Goal: Task Accomplishment & Management: Manage account settings

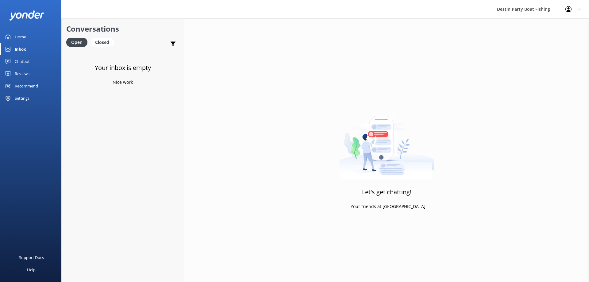
click at [23, 76] on div "Reviews" at bounding box center [22, 73] width 15 height 12
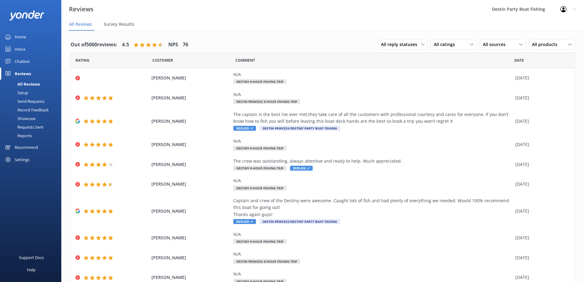
click at [20, 47] on div "Inbox" at bounding box center [20, 49] width 11 height 12
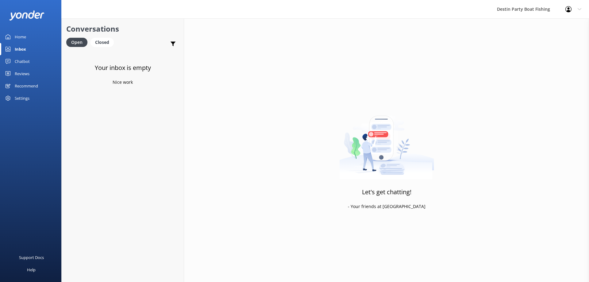
click at [29, 71] on div "Reviews" at bounding box center [22, 73] width 15 height 12
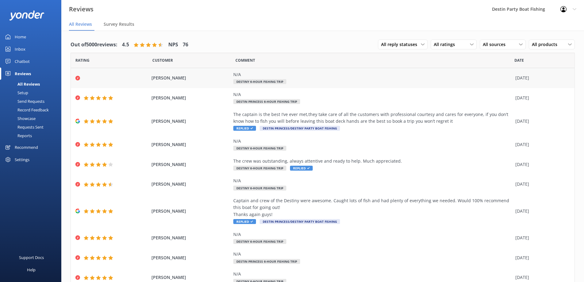
click at [109, 80] on div "[PERSON_NAME] N/A Destiny 6-Hour Fishing Trip [DATE]" at bounding box center [323, 78] width 504 height 20
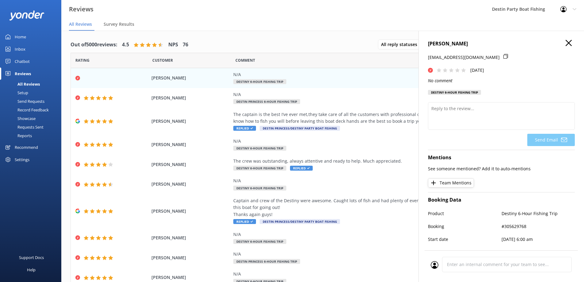
click at [566, 43] on icon "button" at bounding box center [569, 43] width 6 height 6
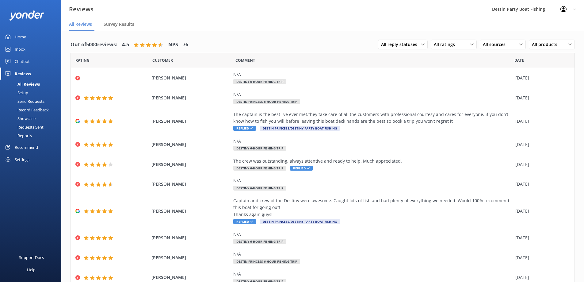
click at [19, 48] on div "Inbox" at bounding box center [20, 49] width 11 height 12
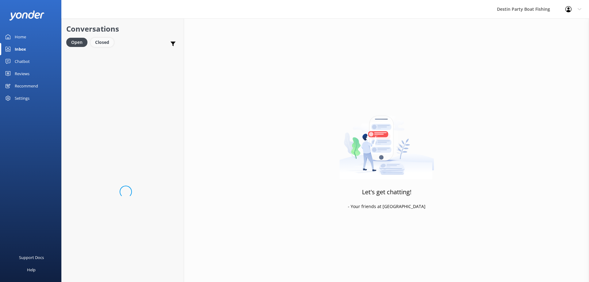
click at [104, 48] on div "Open Closed" at bounding box center [91, 45] width 51 height 15
click at [104, 44] on div "Closed" at bounding box center [101, 42] width 23 height 9
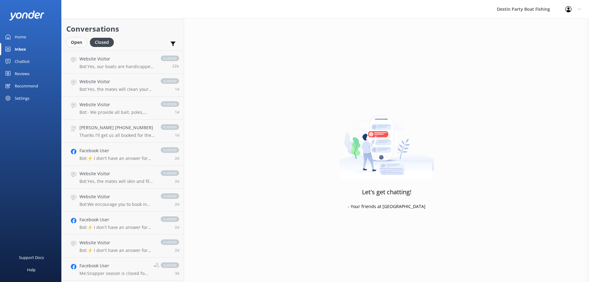
click at [75, 39] on div "Open" at bounding box center [76, 42] width 21 height 9
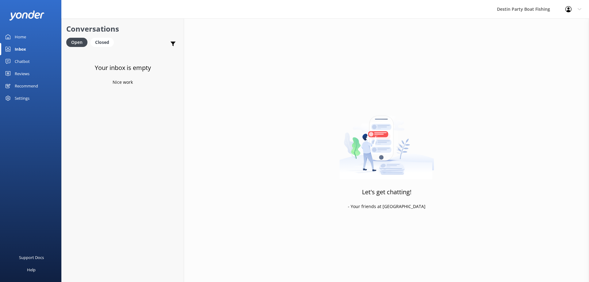
click at [15, 39] on div "Home" at bounding box center [20, 37] width 11 height 12
